Goal: Use online tool/utility: Use online tool/utility

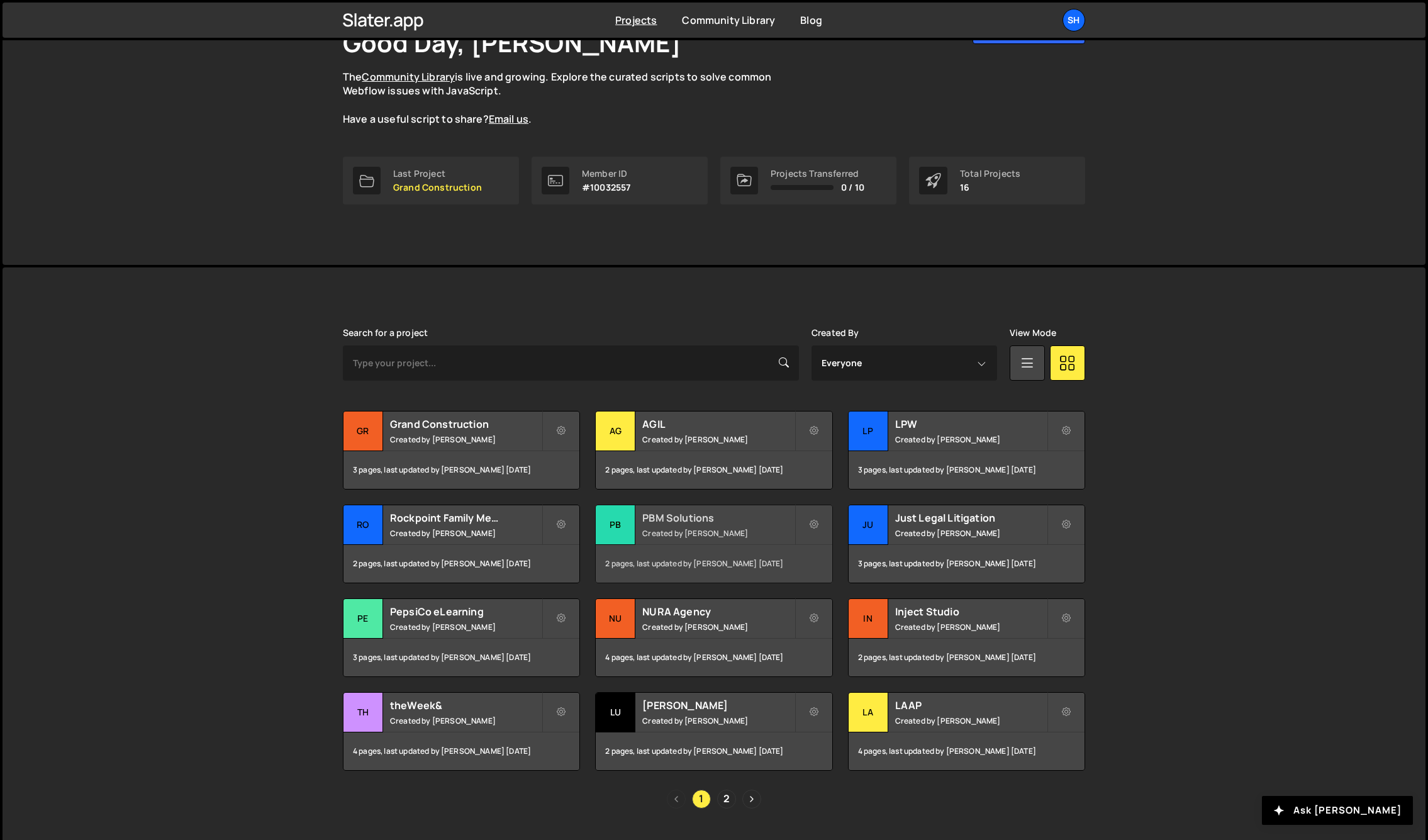
scroll to position [101, 0]
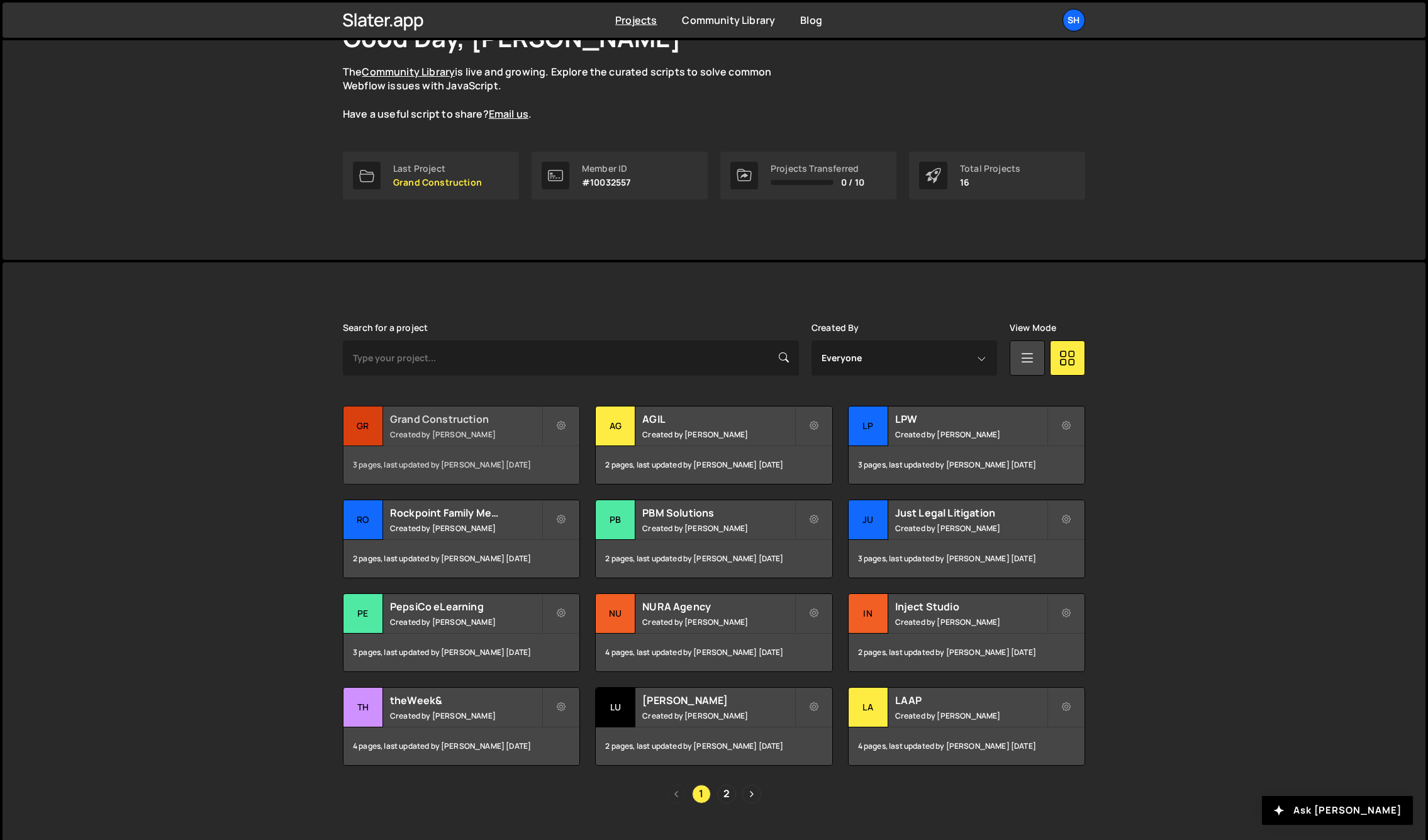
click at [356, 419] on div "Gr" at bounding box center [363, 426] width 40 height 40
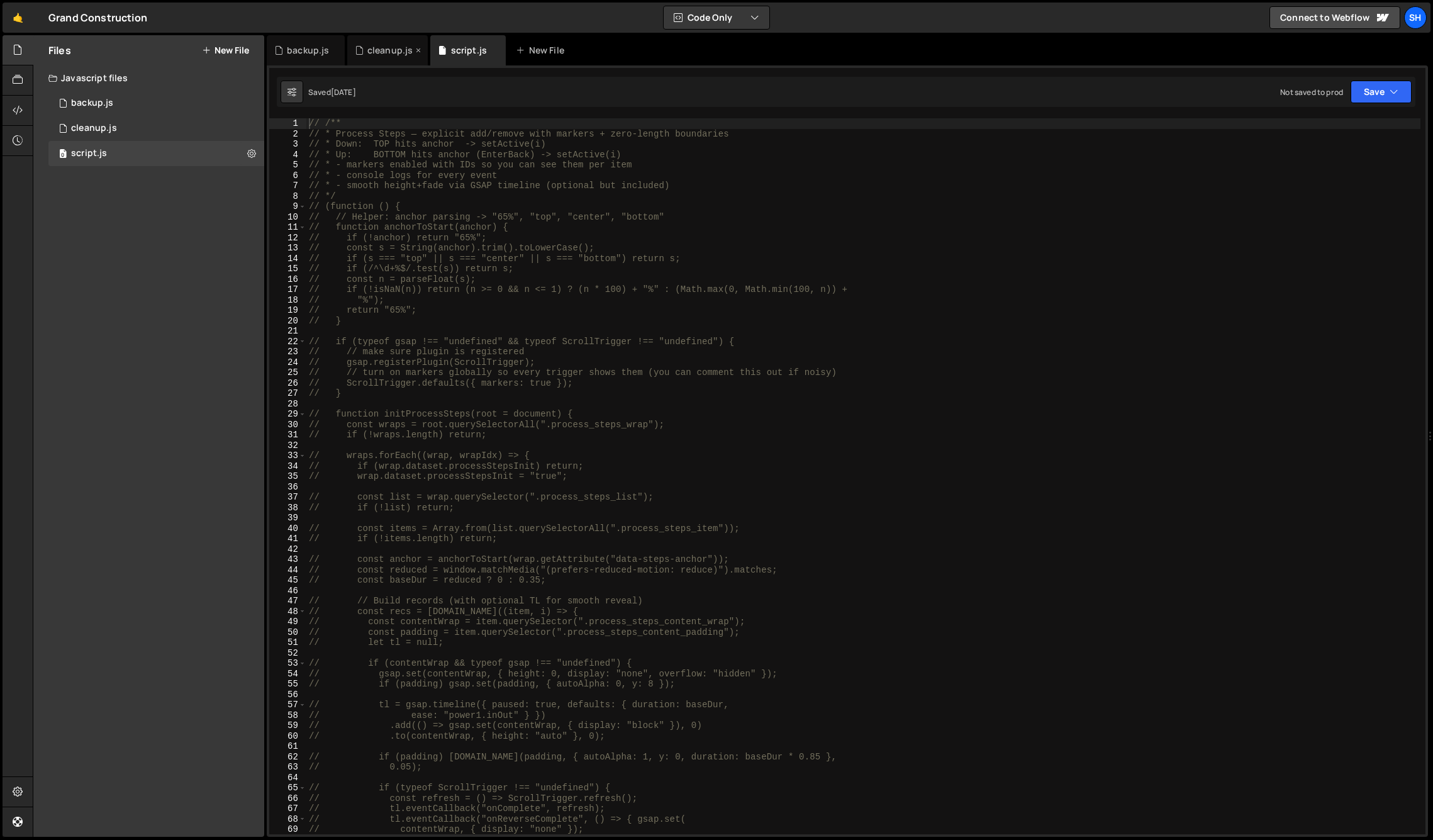
click at [378, 41] on div "cleanup.js" at bounding box center [388, 50] width 81 height 30
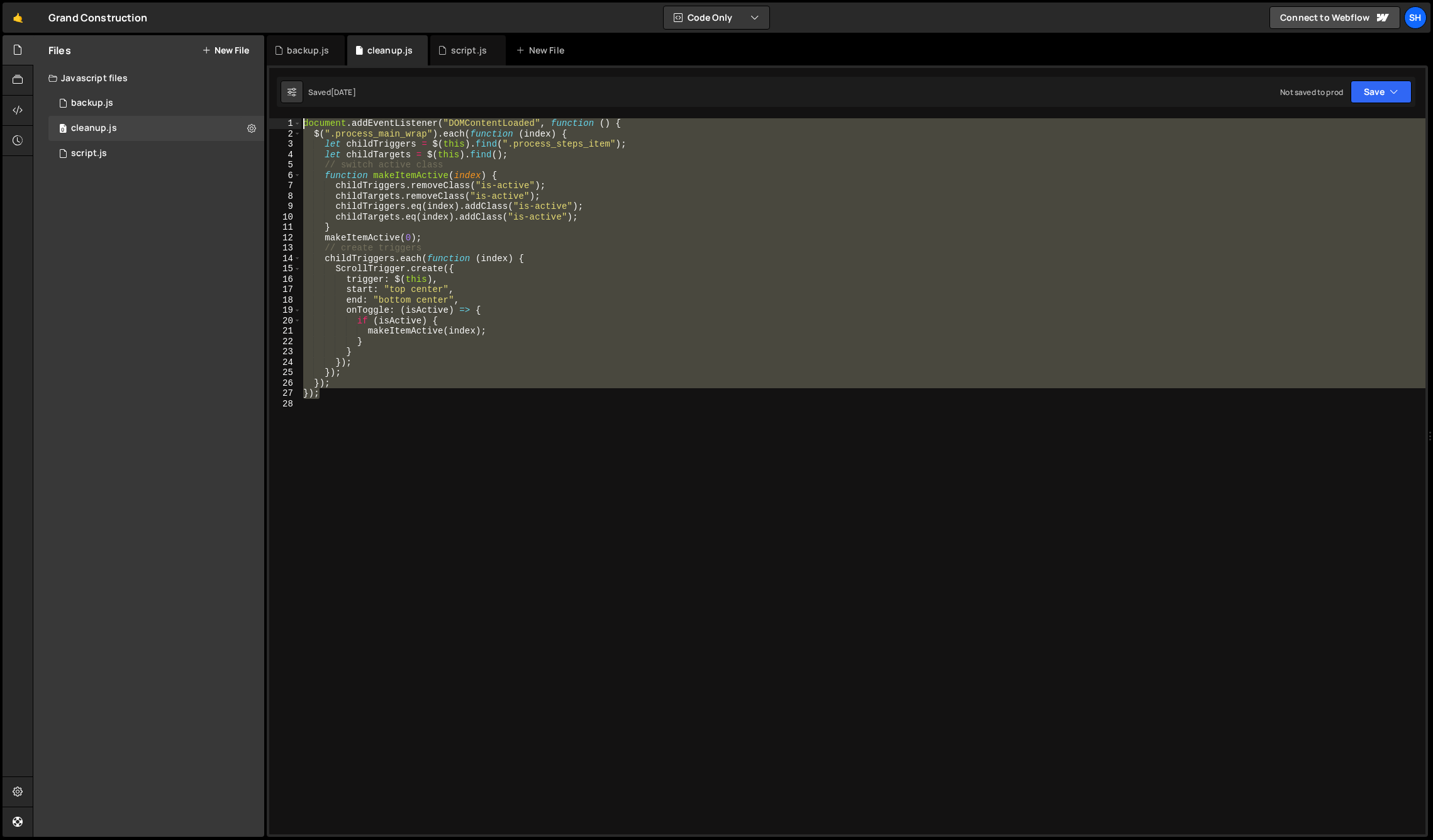
drag, startPoint x: 323, startPoint y: 389, endPoint x: 424, endPoint y: 119, distance: 288.3
click at [302, 119] on div "document . addEventListener ( "DOMContentLoaded" , function ( ) { $ ( ".process…" at bounding box center [863, 487] width 1125 height 736
type textarea "document.addEventListener("DOMContentLoaded", function () { $(".process_main_wr…"
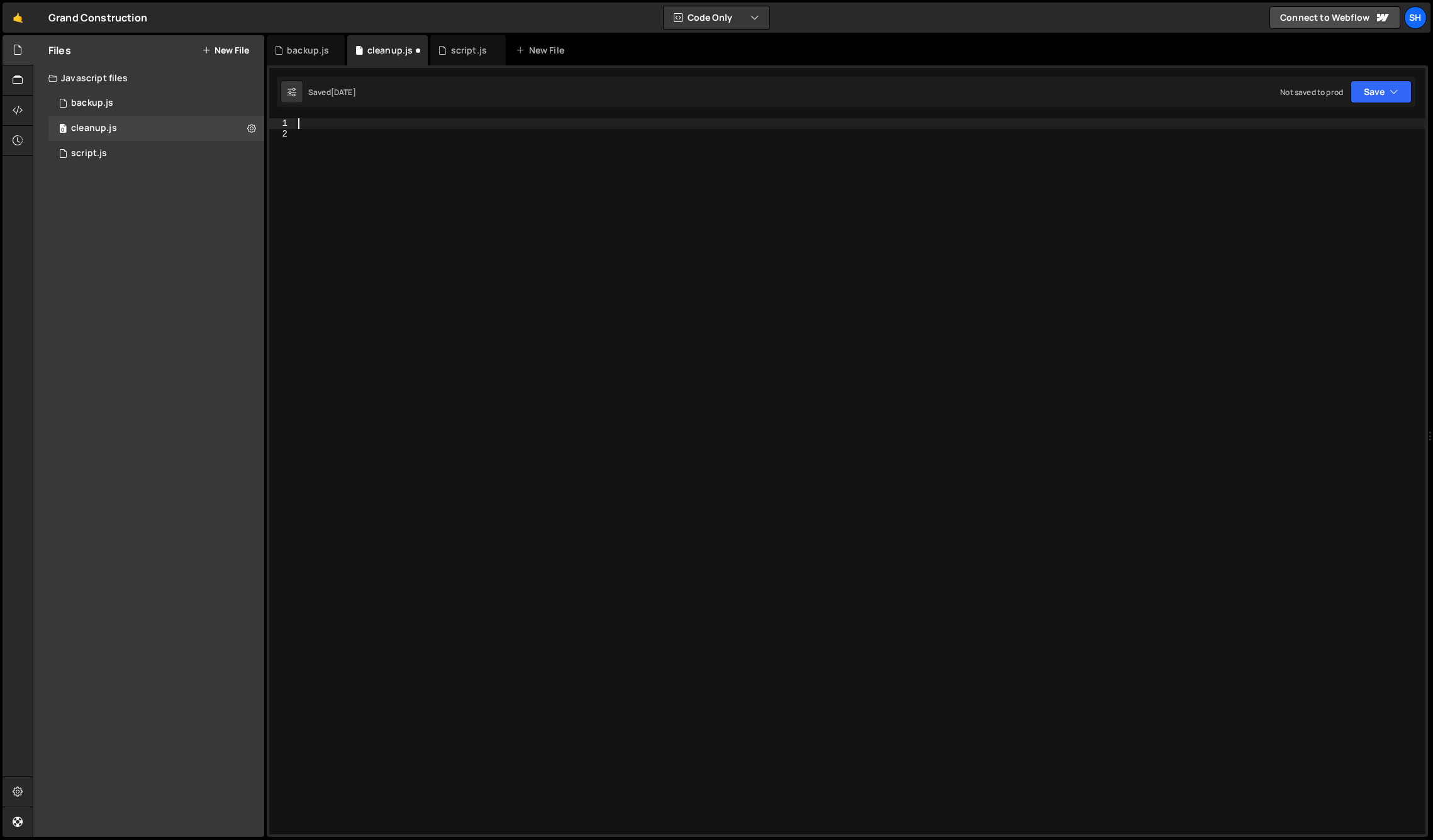
paste textarea "});"
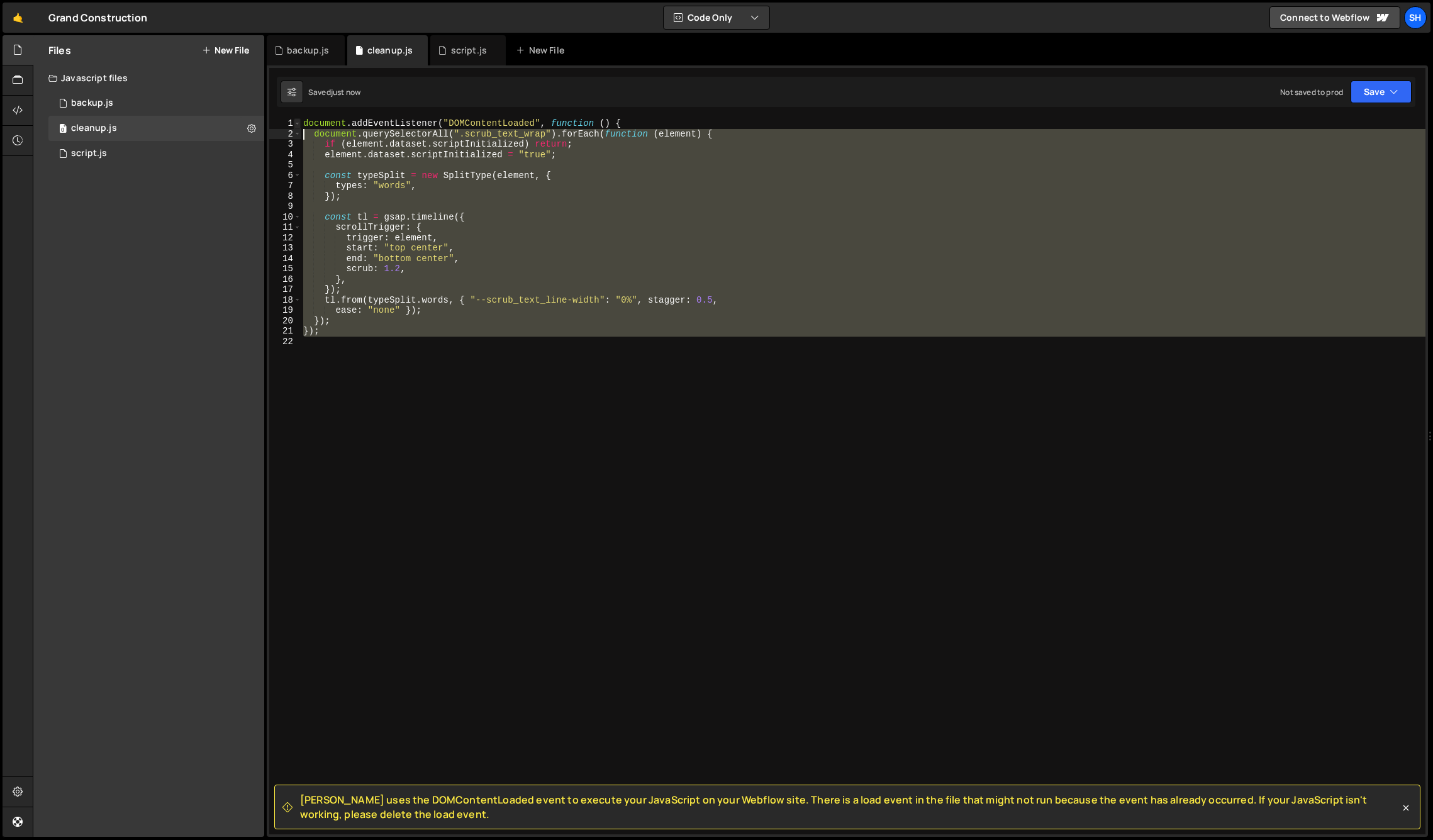
drag, startPoint x: 330, startPoint y: 336, endPoint x: 300, endPoint y: 123, distance: 215.1
click at [300, 129] on div "}); 1 2 3 4 5 6 7 8 9 10 11 12 13 14 15 16 17 18 19 20 21 22 document . addEven…" at bounding box center [847, 477] width 1156 height 716
type textarea "document.addEventListener("DOMContentLoaded", function () { document.querySelec…"
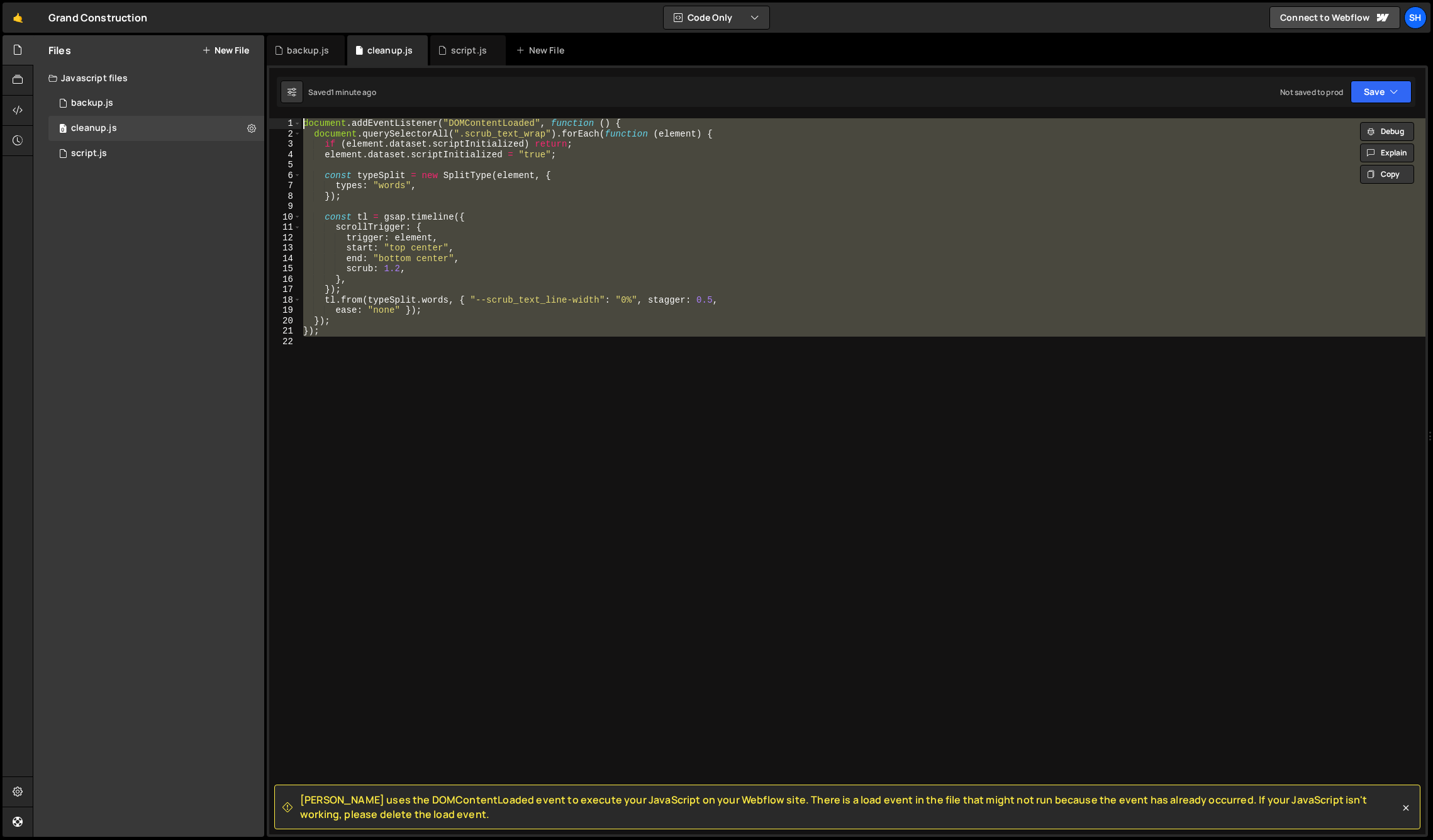
click at [133, 270] on div "Files New File Javascript files 0 backup.js 0 0 cleanup.js 0 0 script.js 0 CSS …" at bounding box center [149, 435] width 231 height 801
drag, startPoint x: 129, startPoint y: 378, endPoint x: 45, endPoint y: 374, distance: 84.1
click at [127, 379] on div "Files New File Javascript files 0 backup.js 0 0 cleanup.js 0 0 script.js 0 CSS …" at bounding box center [149, 435] width 231 height 801
